Goal: Answer question/provide support: Share knowledge or assist other users

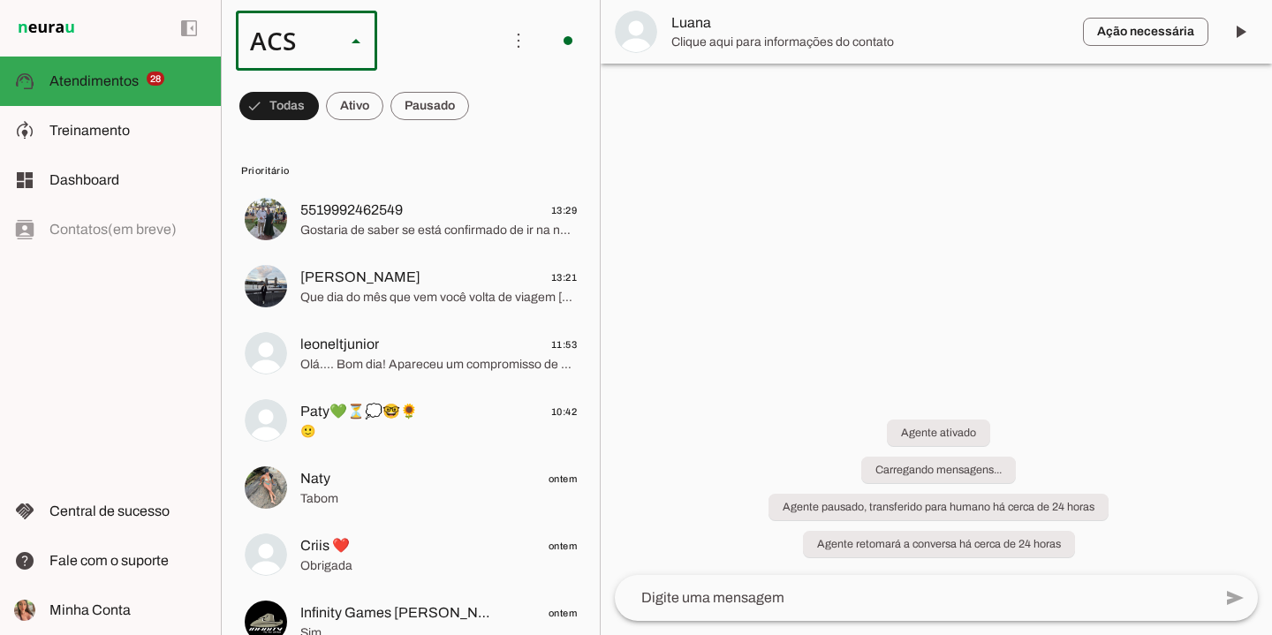
click at [486, 103] on slot at bounding box center [542, 113] width 113 height 21
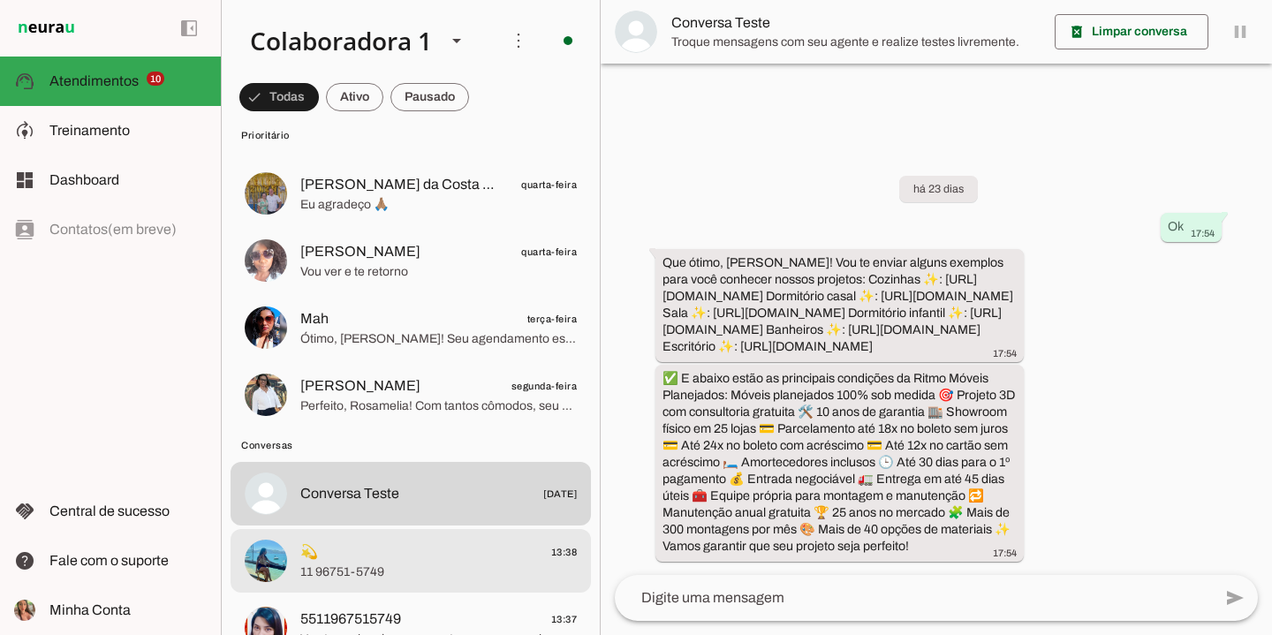
scroll to position [1005, 0]
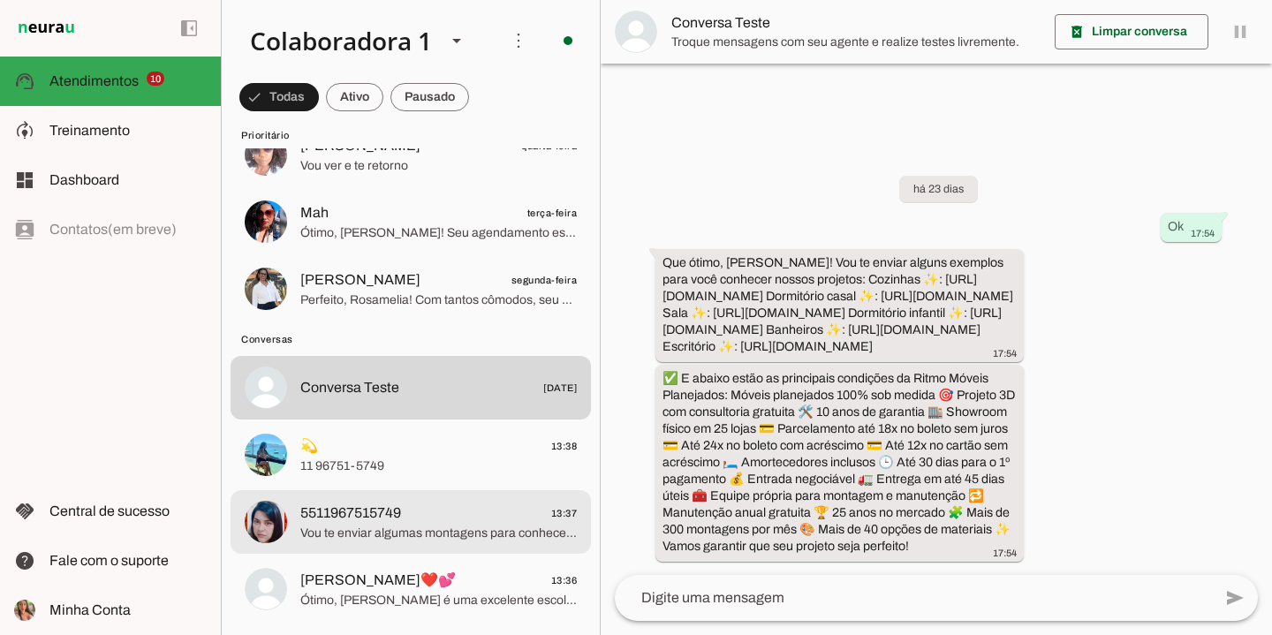
click at [420, 523] on span "5511967515749 13:37" at bounding box center [438, 514] width 277 height 22
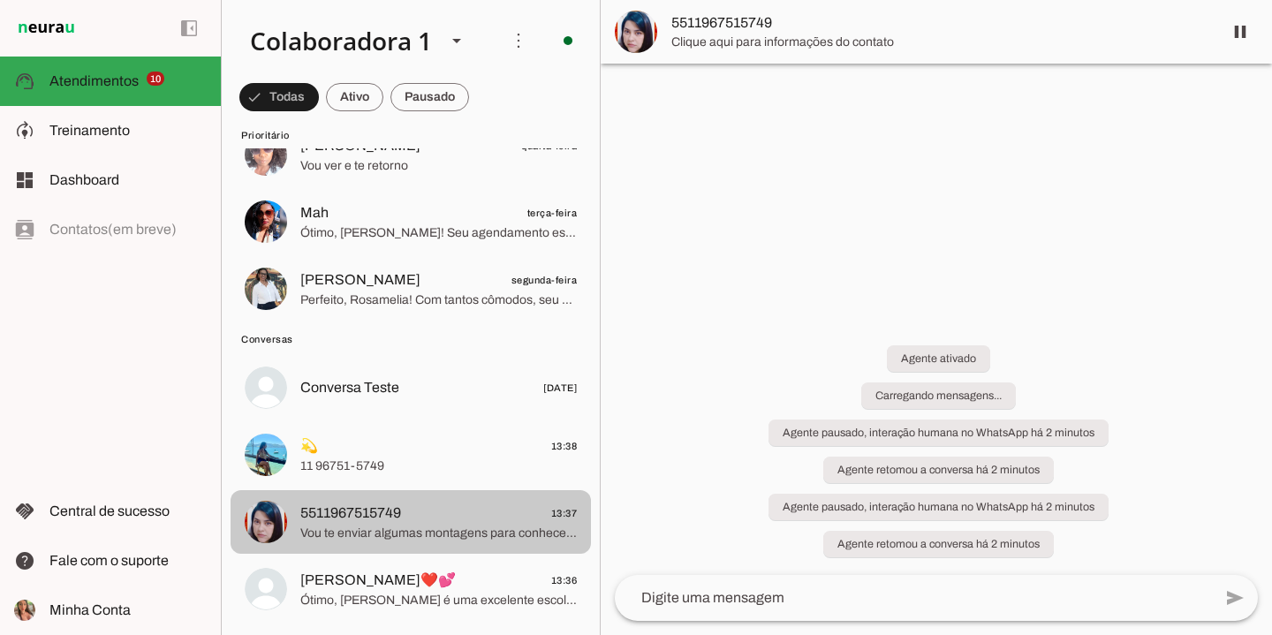
scroll to position [309, 0]
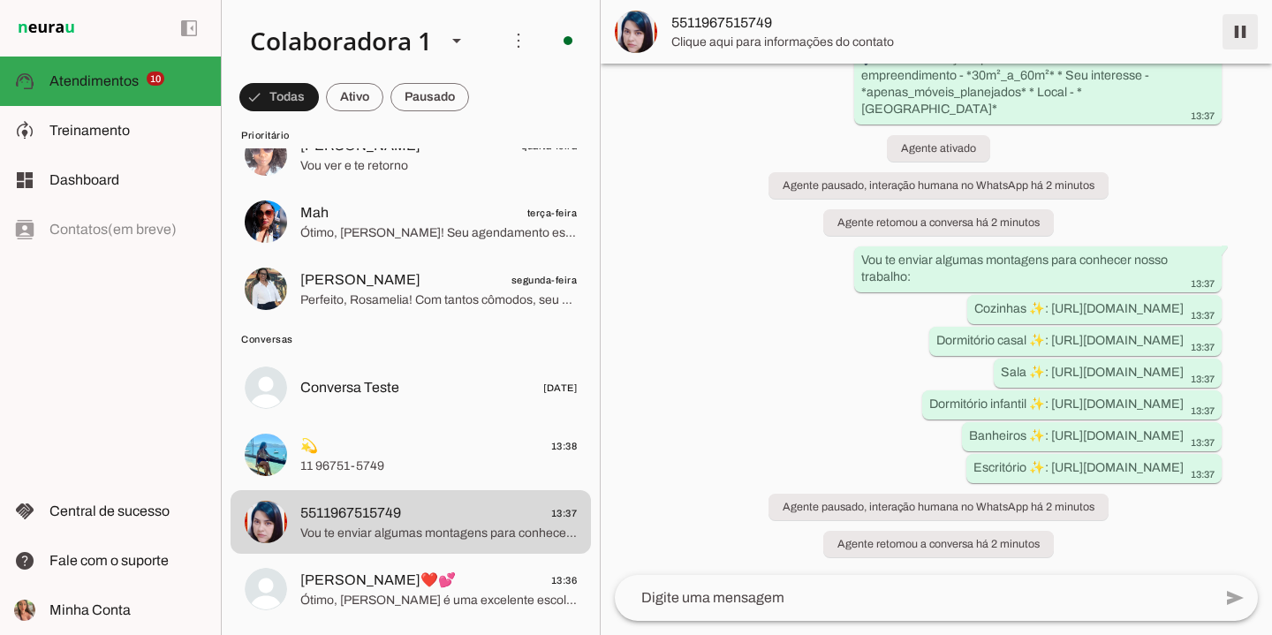
click at [1242, 42] on span at bounding box center [1240, 32] width 42 height 42
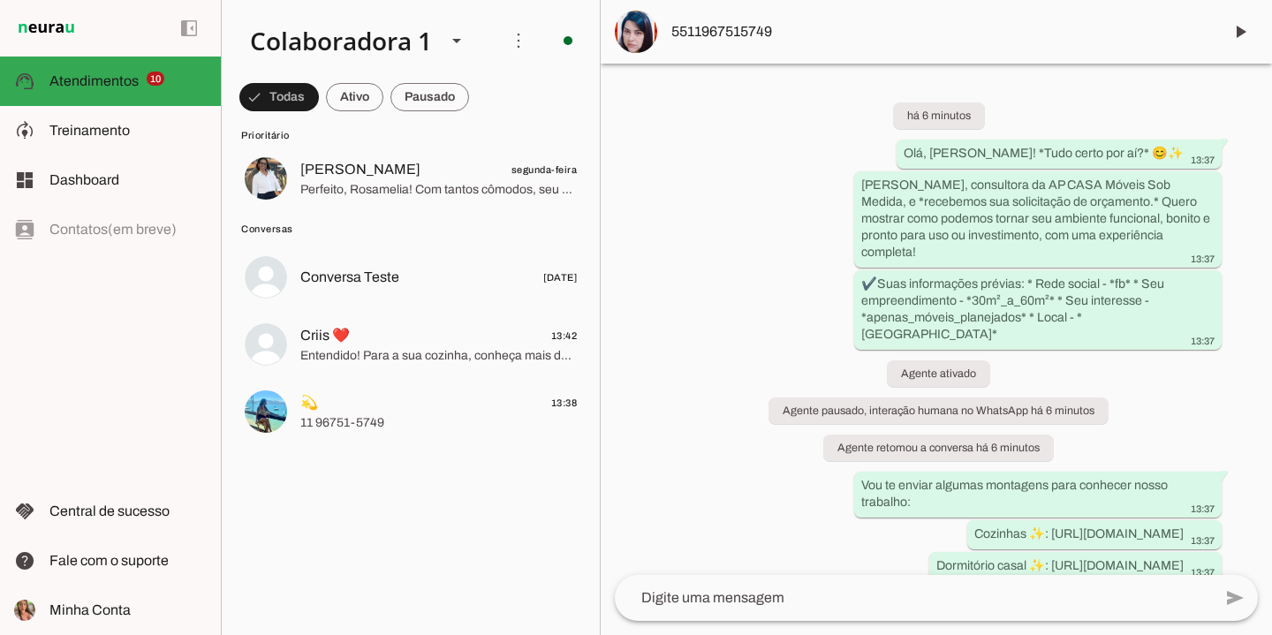
scroll to position [0, 0]
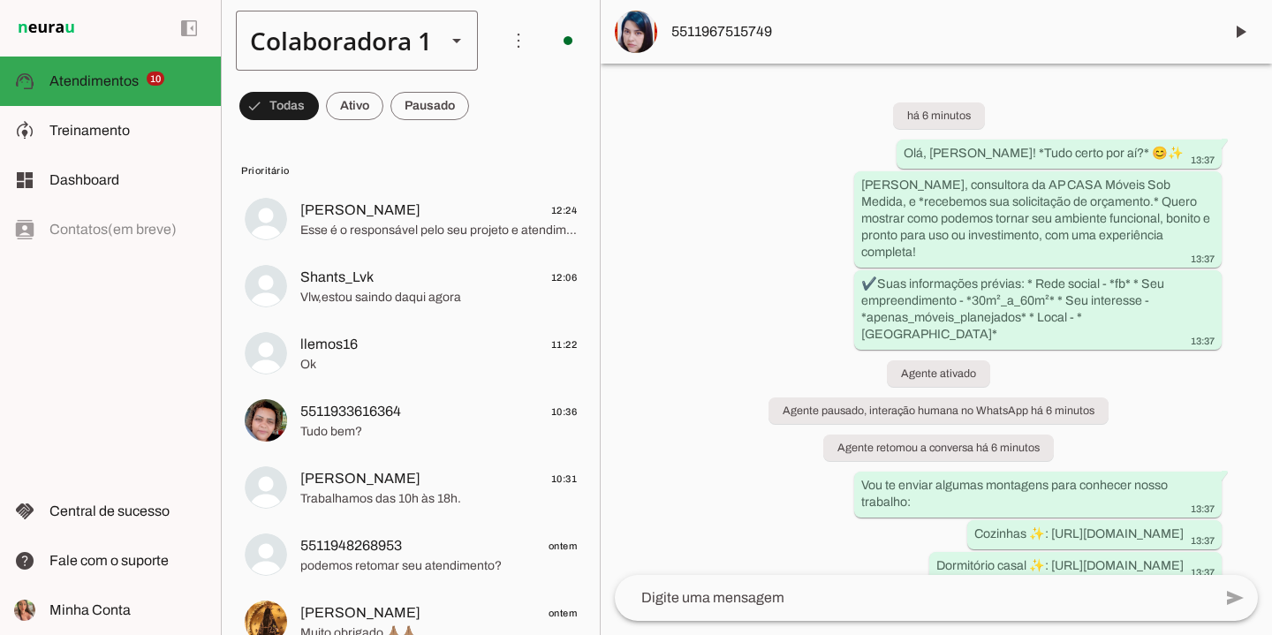
click at [369, 30] on div "Colaboradora 1" at bounding box center [334, 41] width 196 height 60
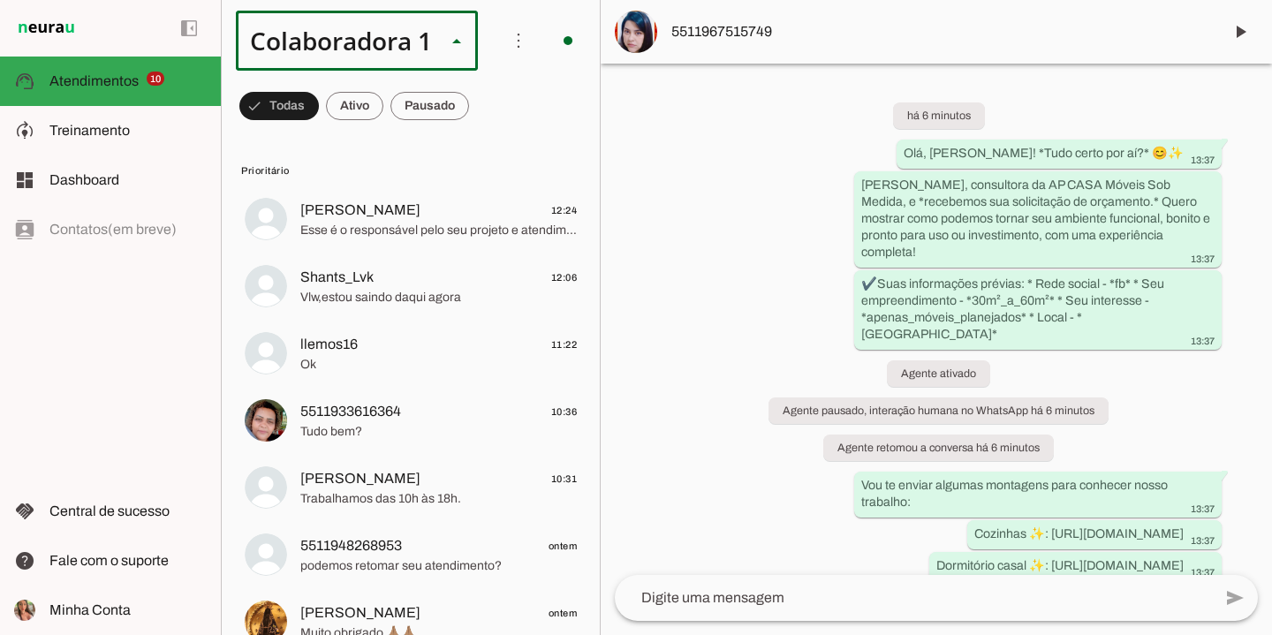
click at [486, 124] on slot at bounding box center [594, 113] width 216 height 21
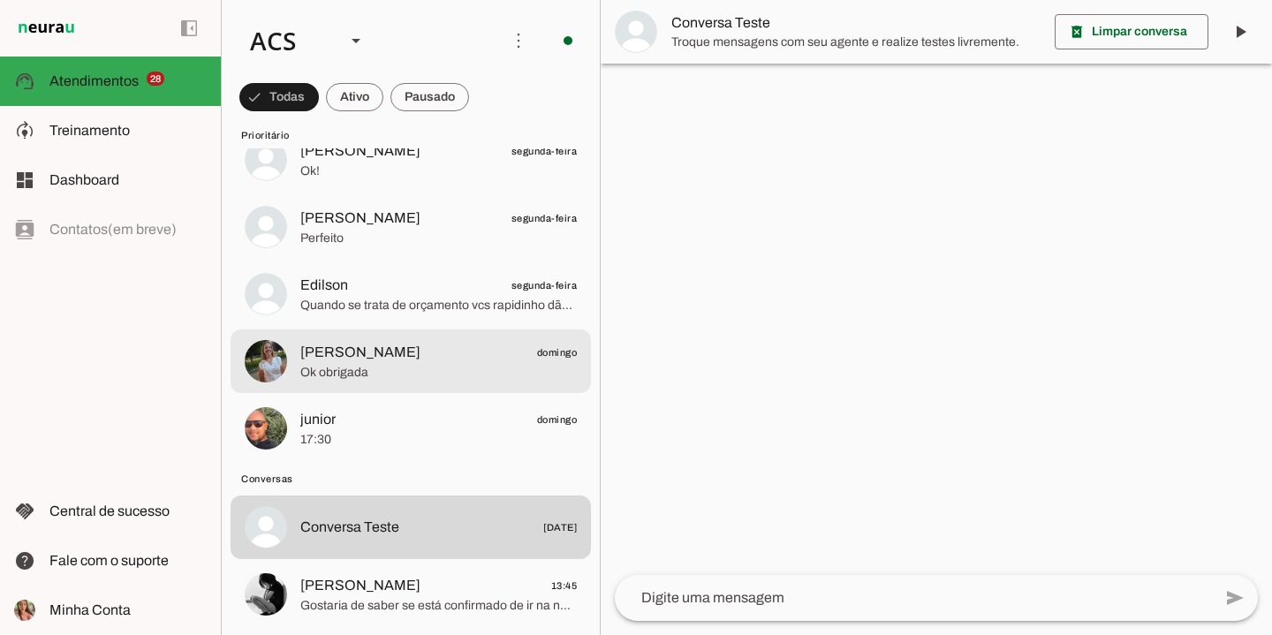
scroll to position [2320, 0]
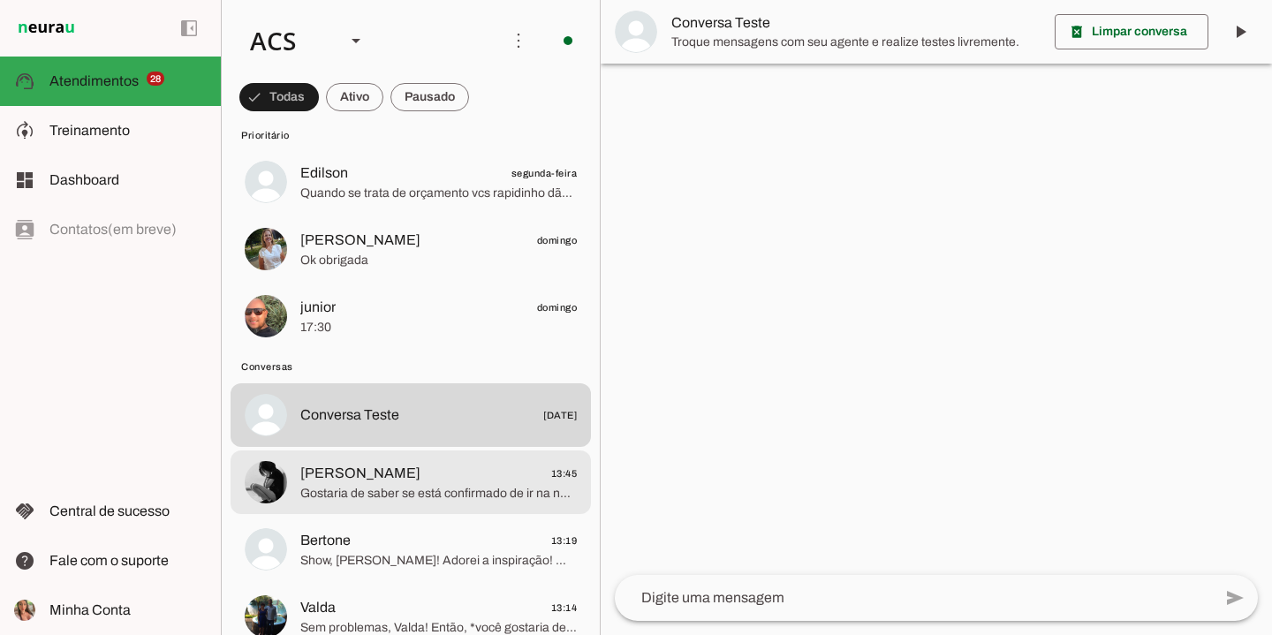
click at [431, 467] on span "[PERSON_NAME] 13:45" at bounding box center [438, 474] width 277 height 22
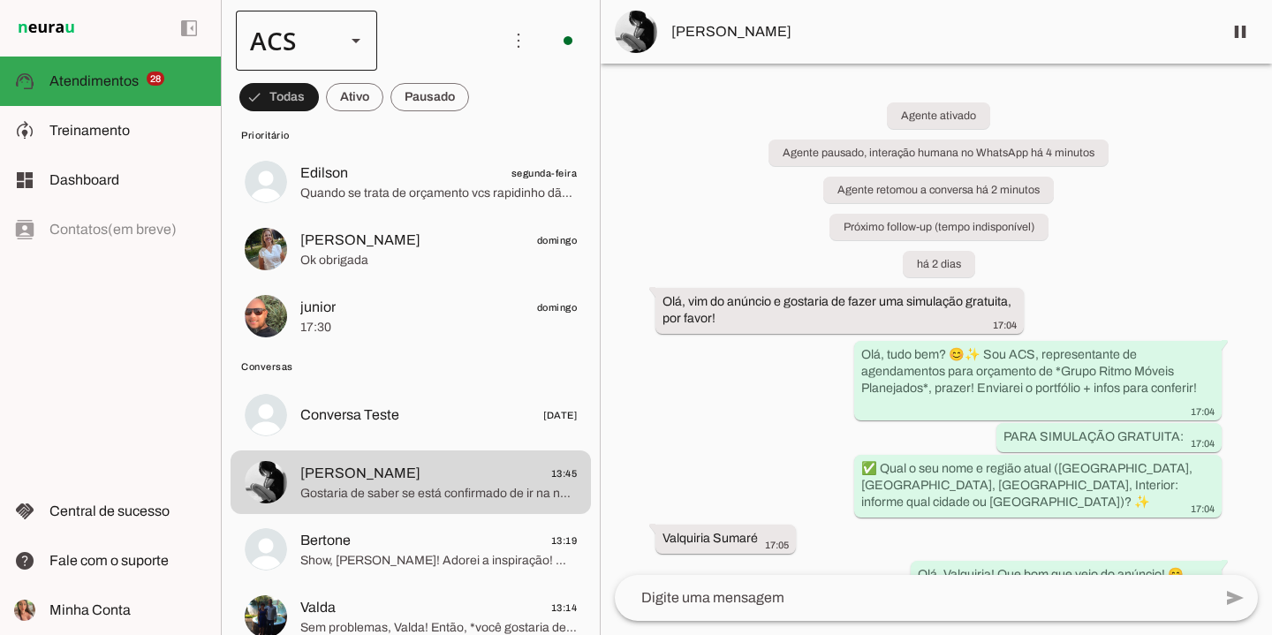
click at [333, 43] on div "ACS" at bounding box center [306, 41] width 141 height 60
click at [0, 0] on slot "Colaboradora 1" at bounding box center [0, 0] width 0 height 0
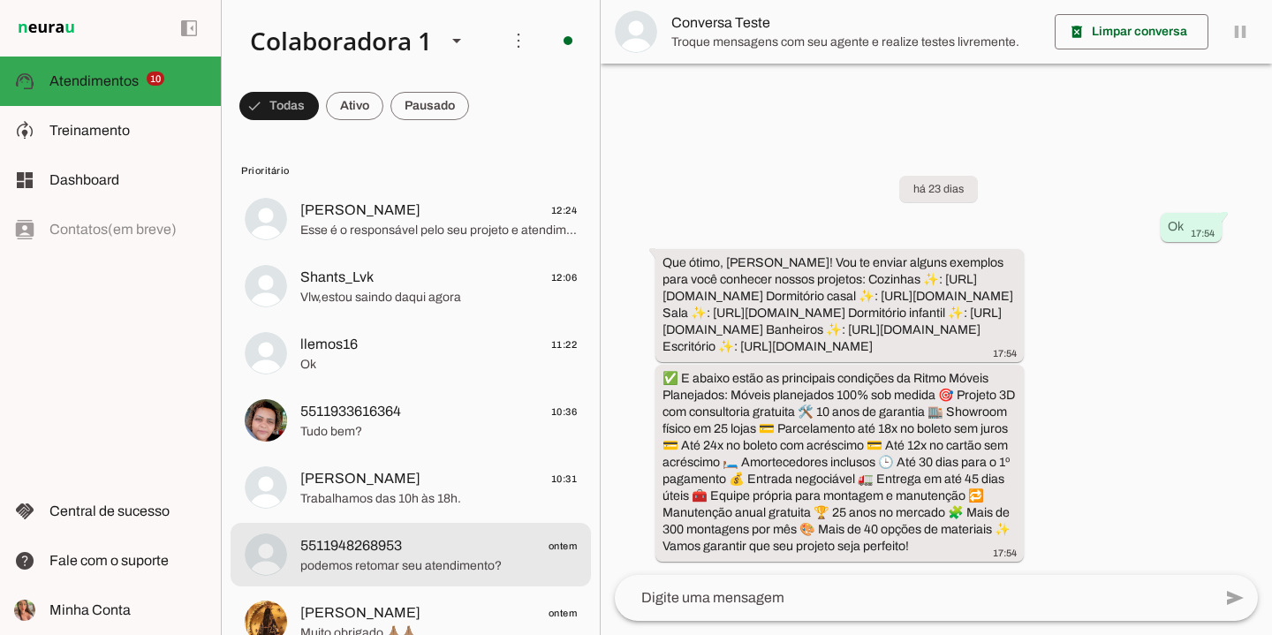
scroll to position [648, 0]
